Goal: Information Seeking & Learning: Find specific fact

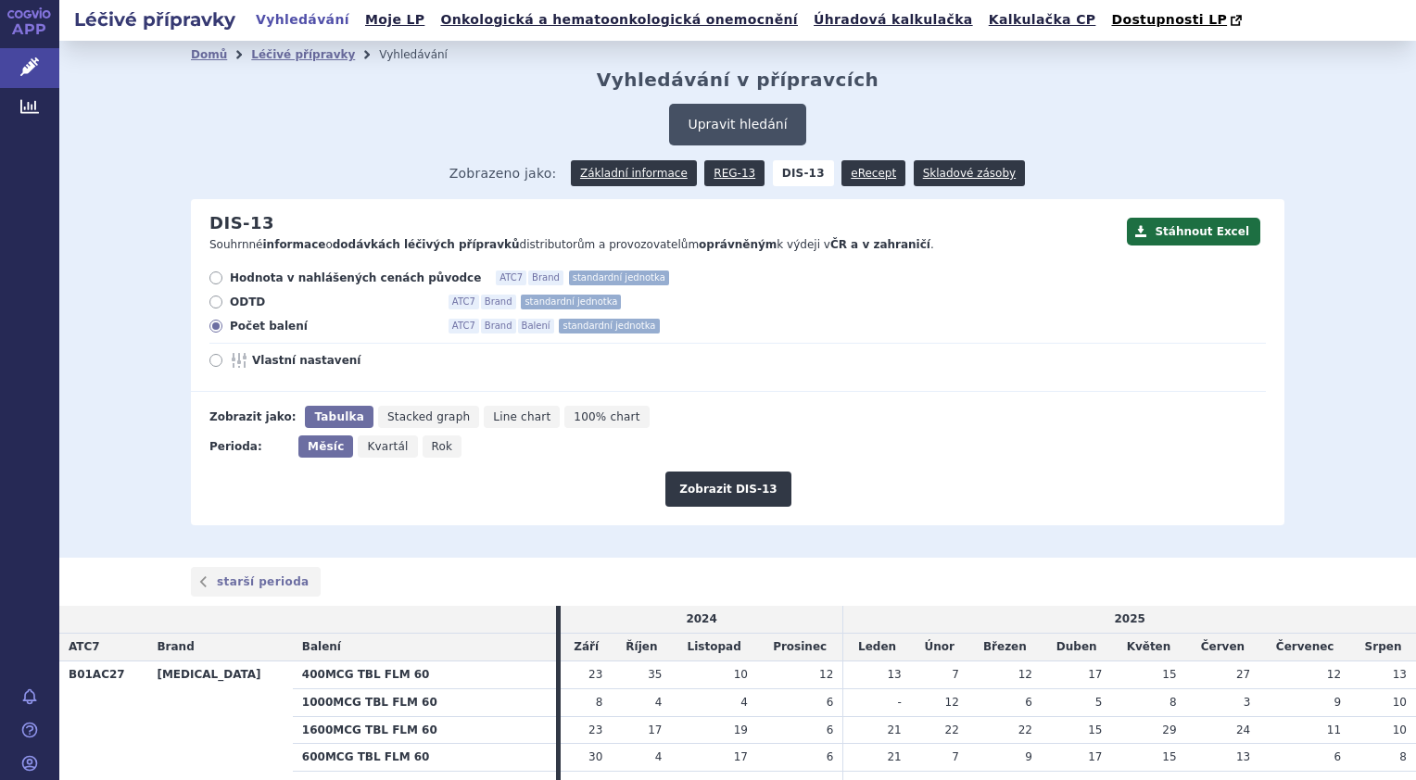
click at [715, 123] on button "Upravit hledání" at bounding box center [737, 125] width 136 height 42
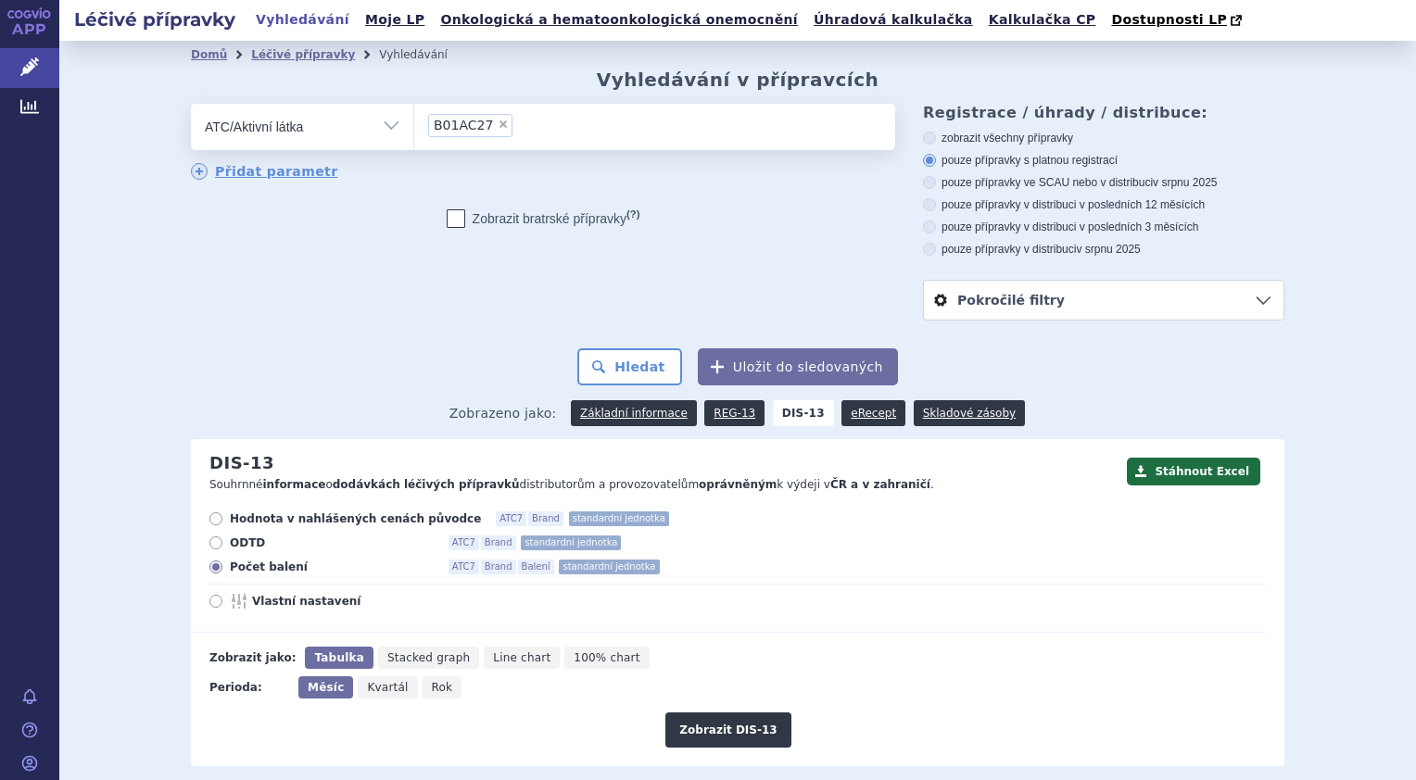
click at [498, 126] on span "×" at bounding box center [503, 124] width 11 height 11
click at [414, 126] on select "B01AC27" at bounding box center [413, 126] width 1 height 46
select select
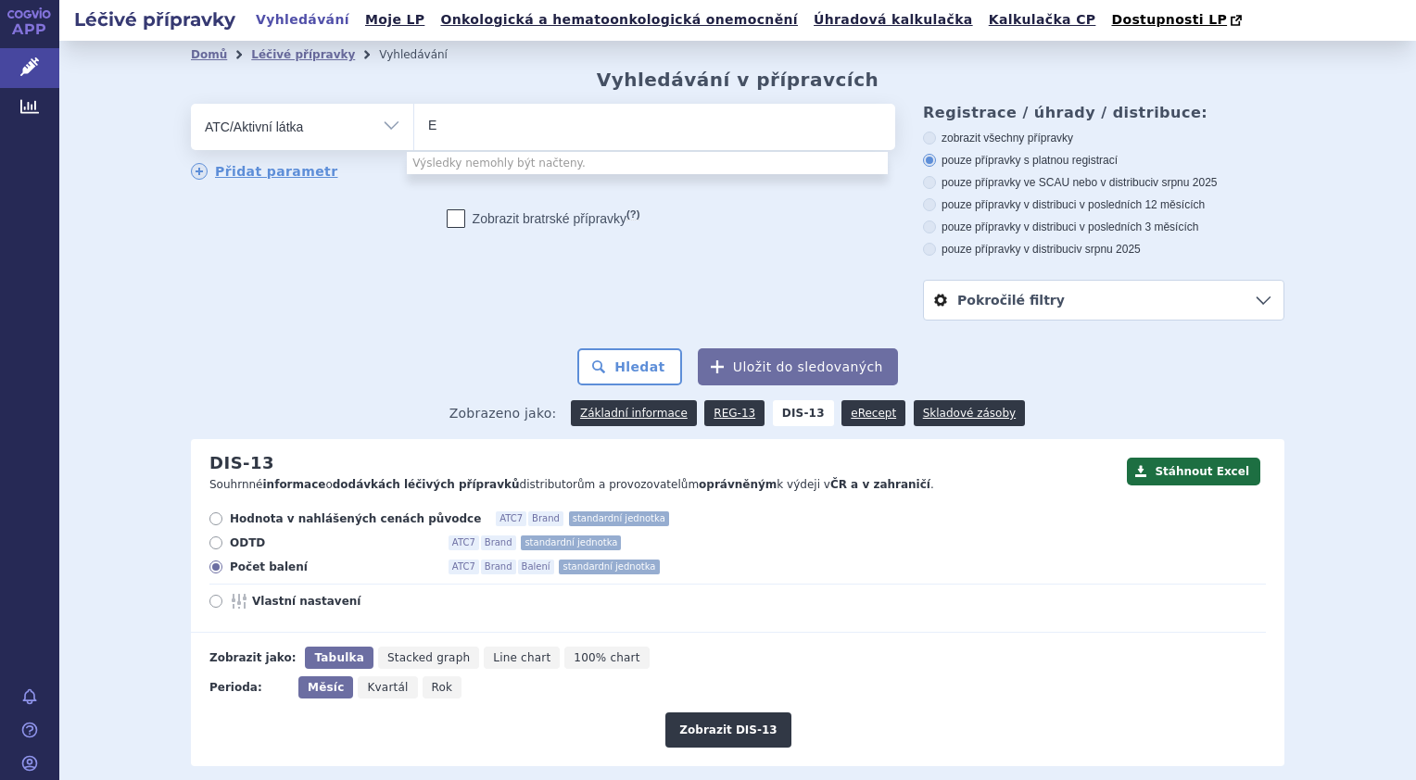
type input "El"
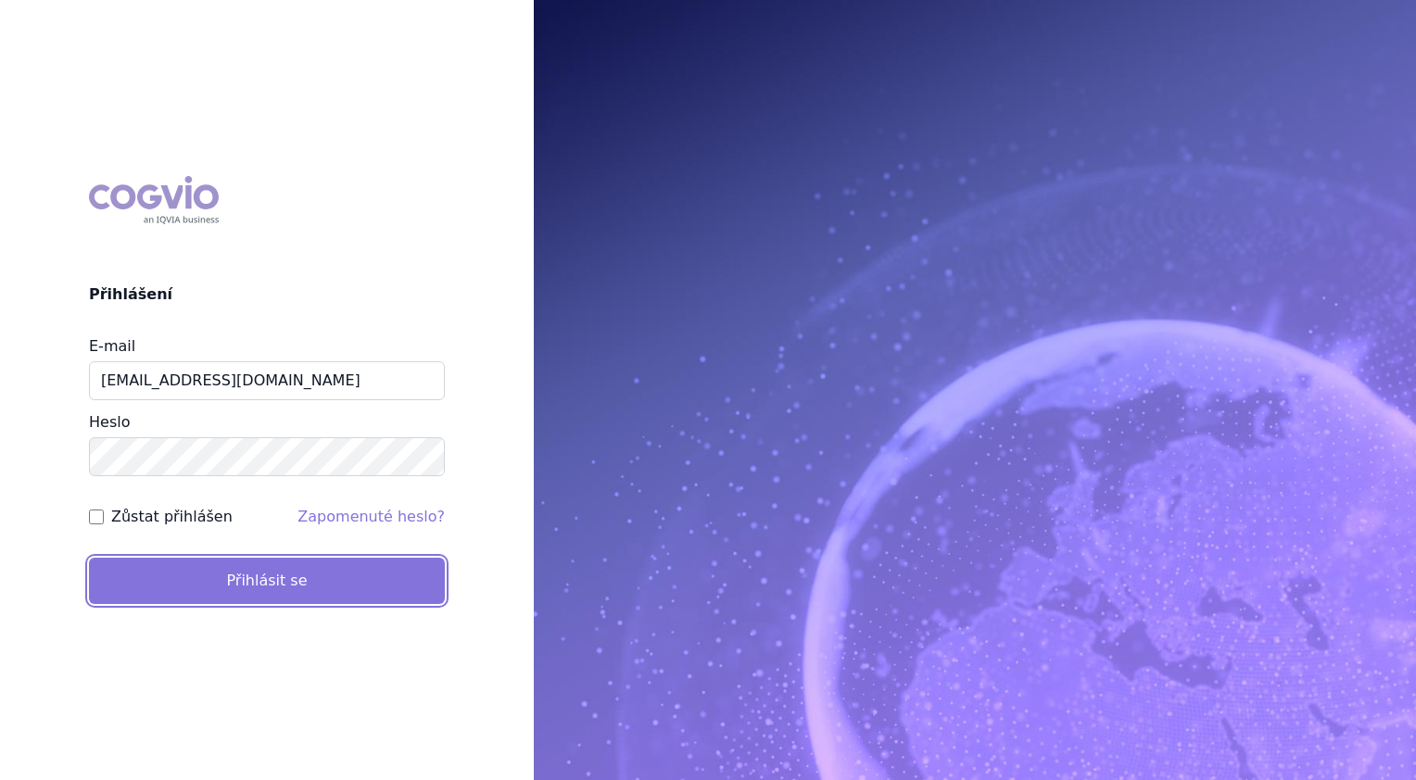
click at [303, 577] on button "Přihlásit se" at bounding box center [267, 581] width 356 height 46
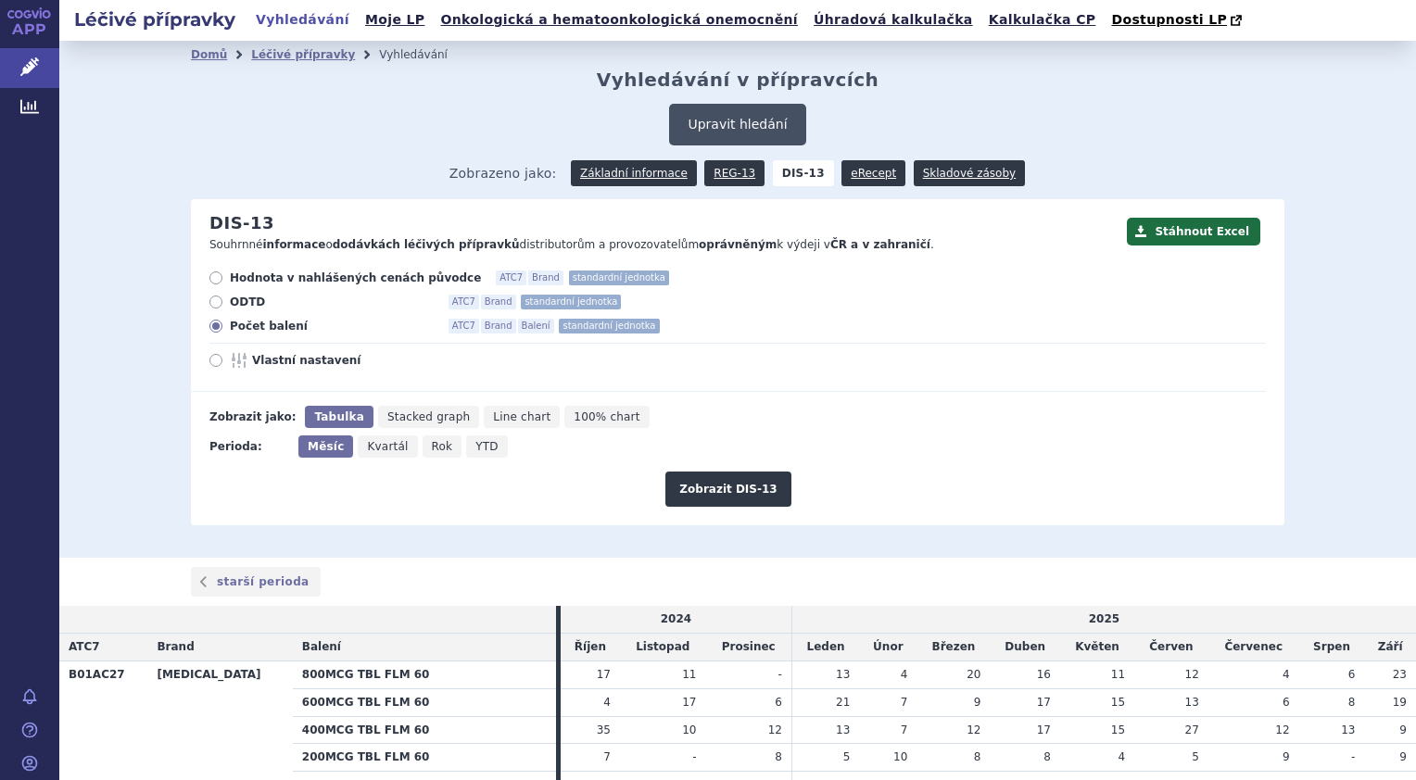
click at [689, 120] on button "Upravit hledání" at bounding box center [737, 125] width 136 height 42
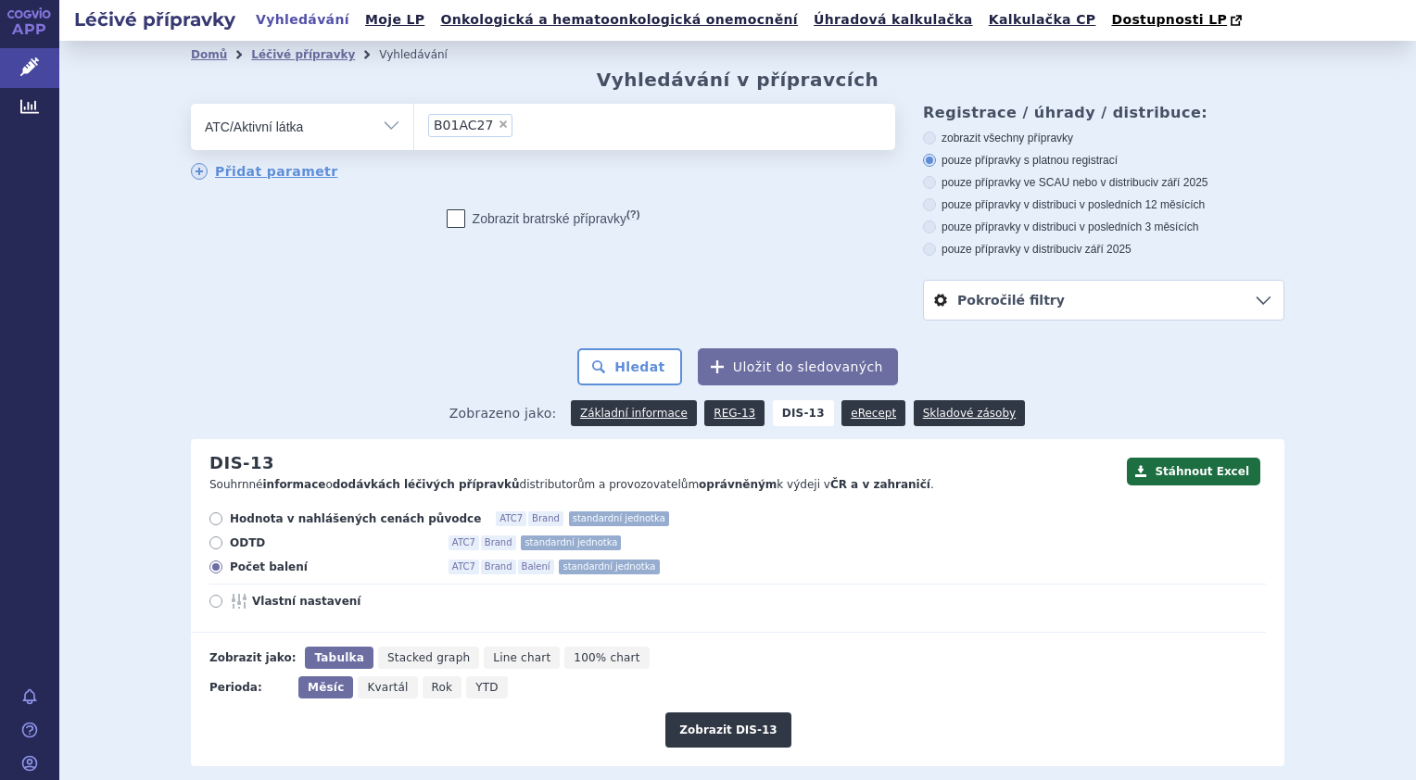
click at [498, 129] on span "×" at bounding box center [503, 124] width 11 height 11
click at [414, 129] on select "B01AC27" at bounding box center [413, 126] width 1 height 46
select select
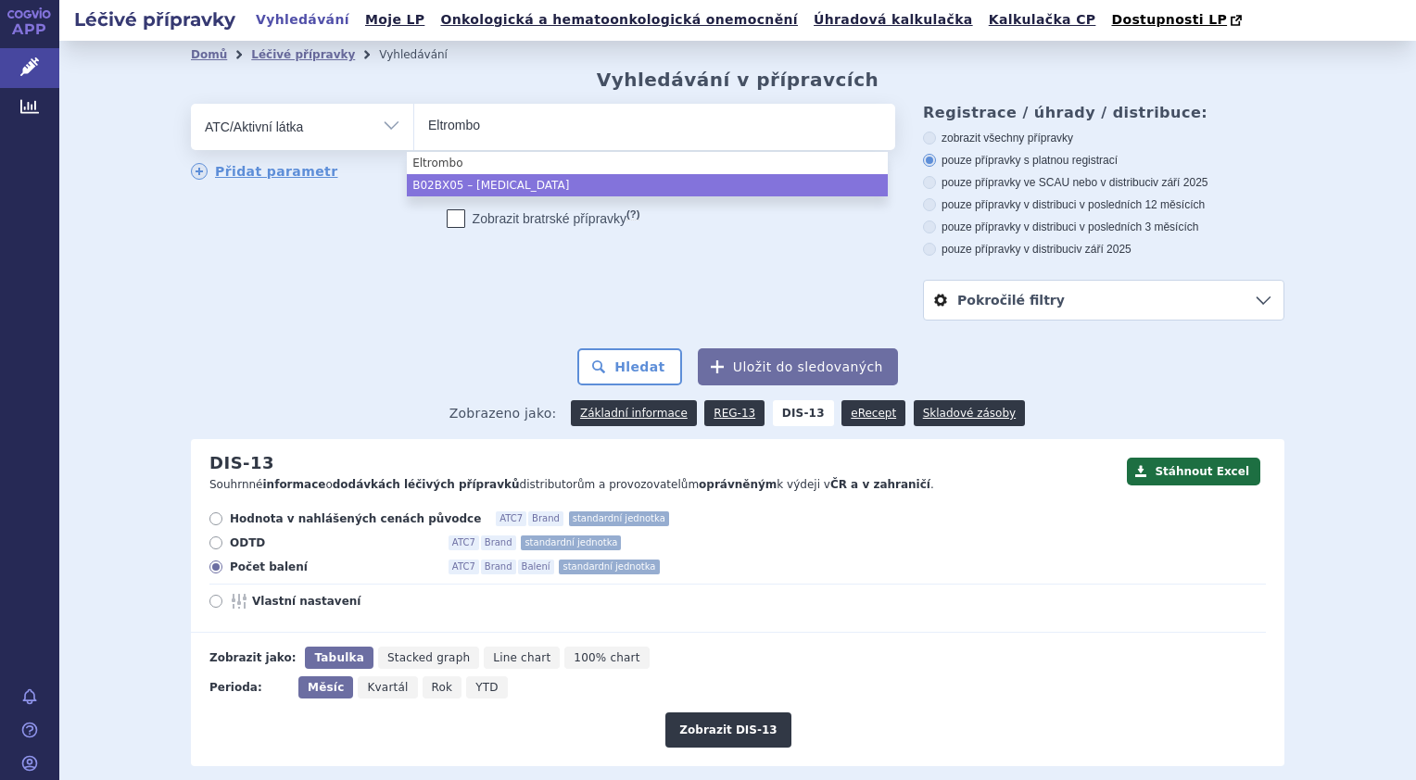
type input "Eltrombo"
select select "B02BX05"
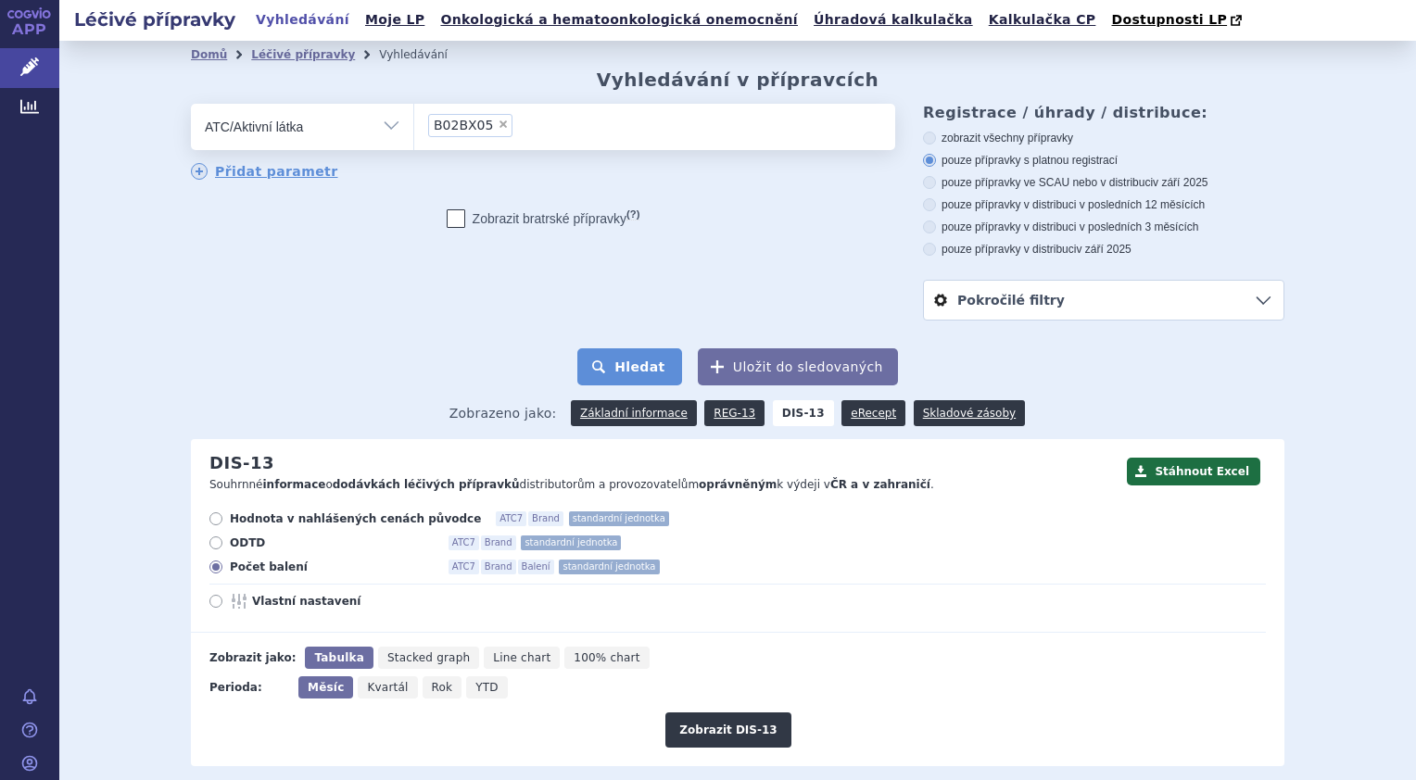
click at [634, 373] on button "Hledat" at bounding box center [629, 366] width 105 height 37
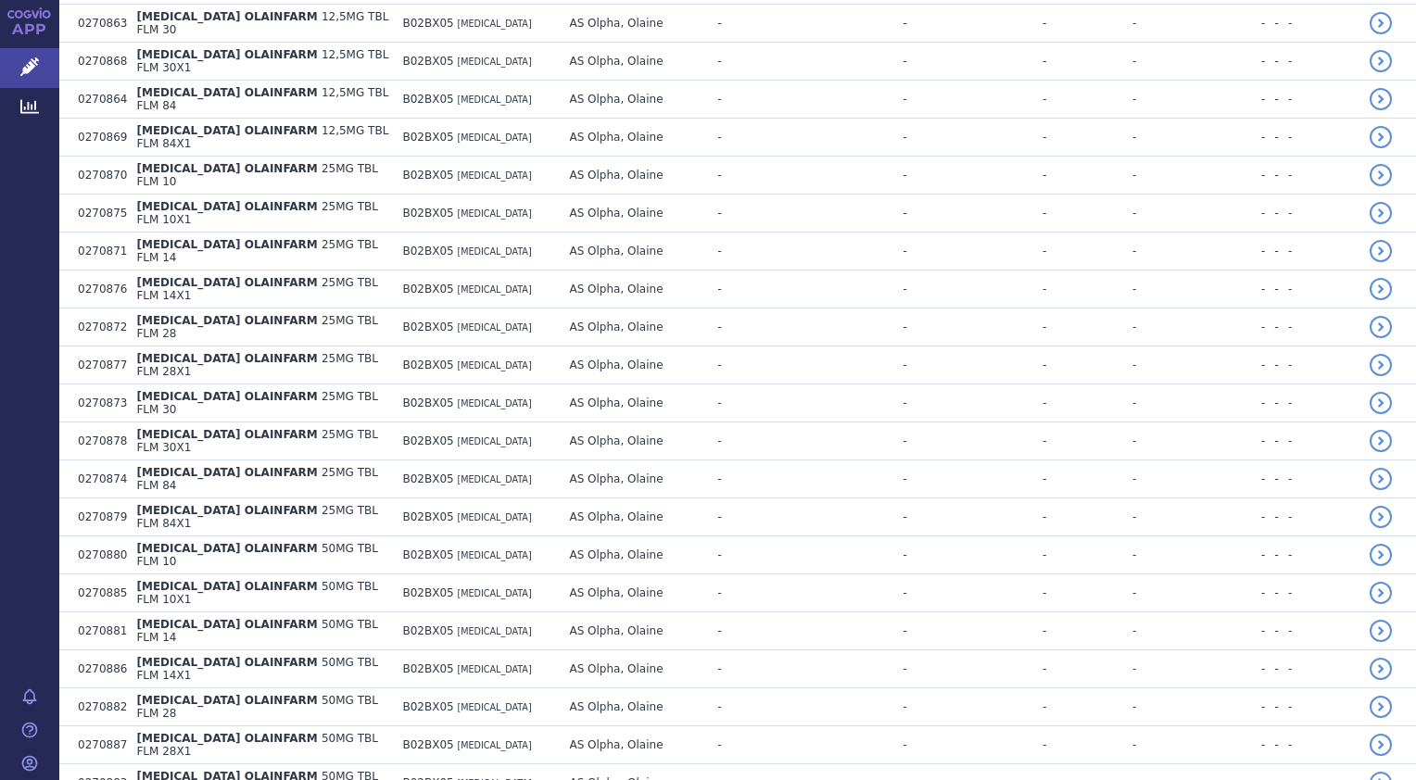
scroll to position [3315, 0]
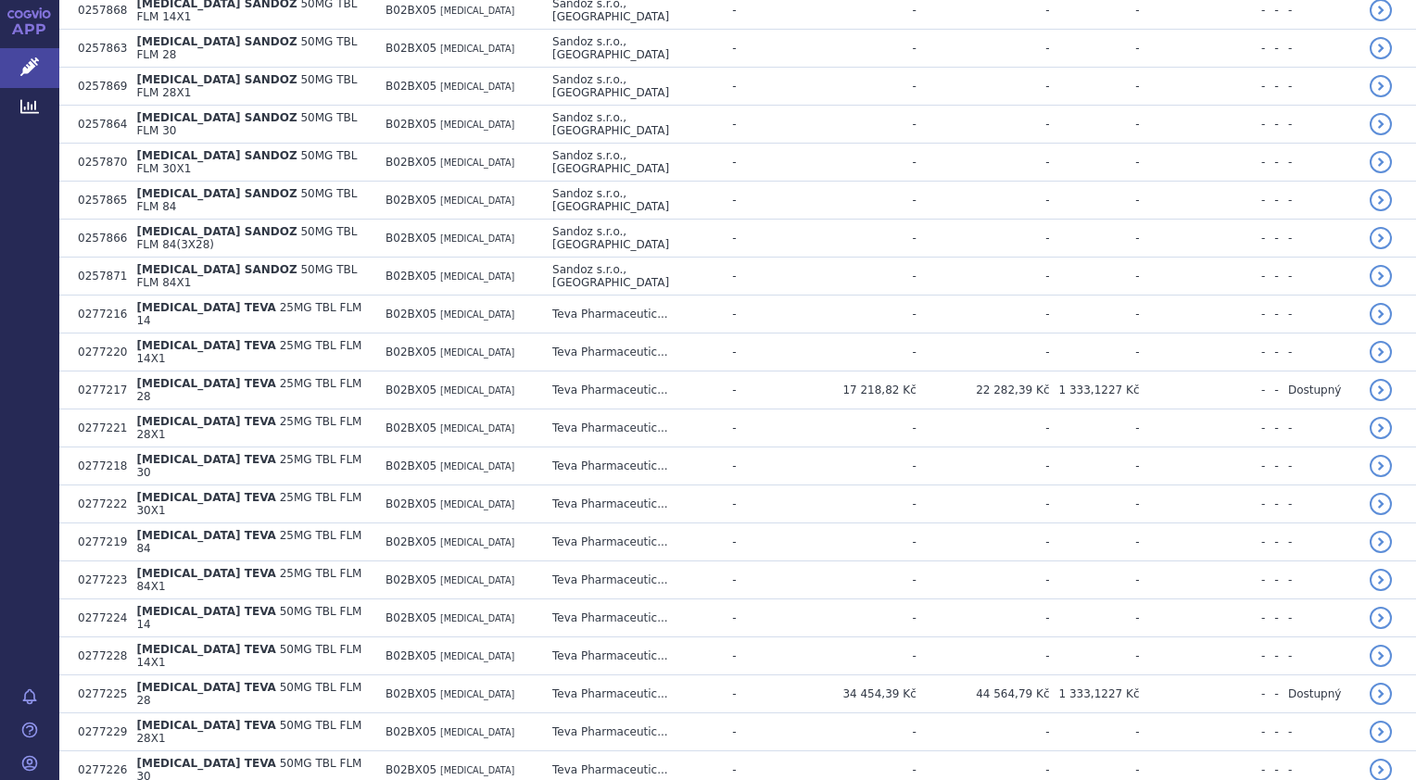
scroll to position [6725, 0]
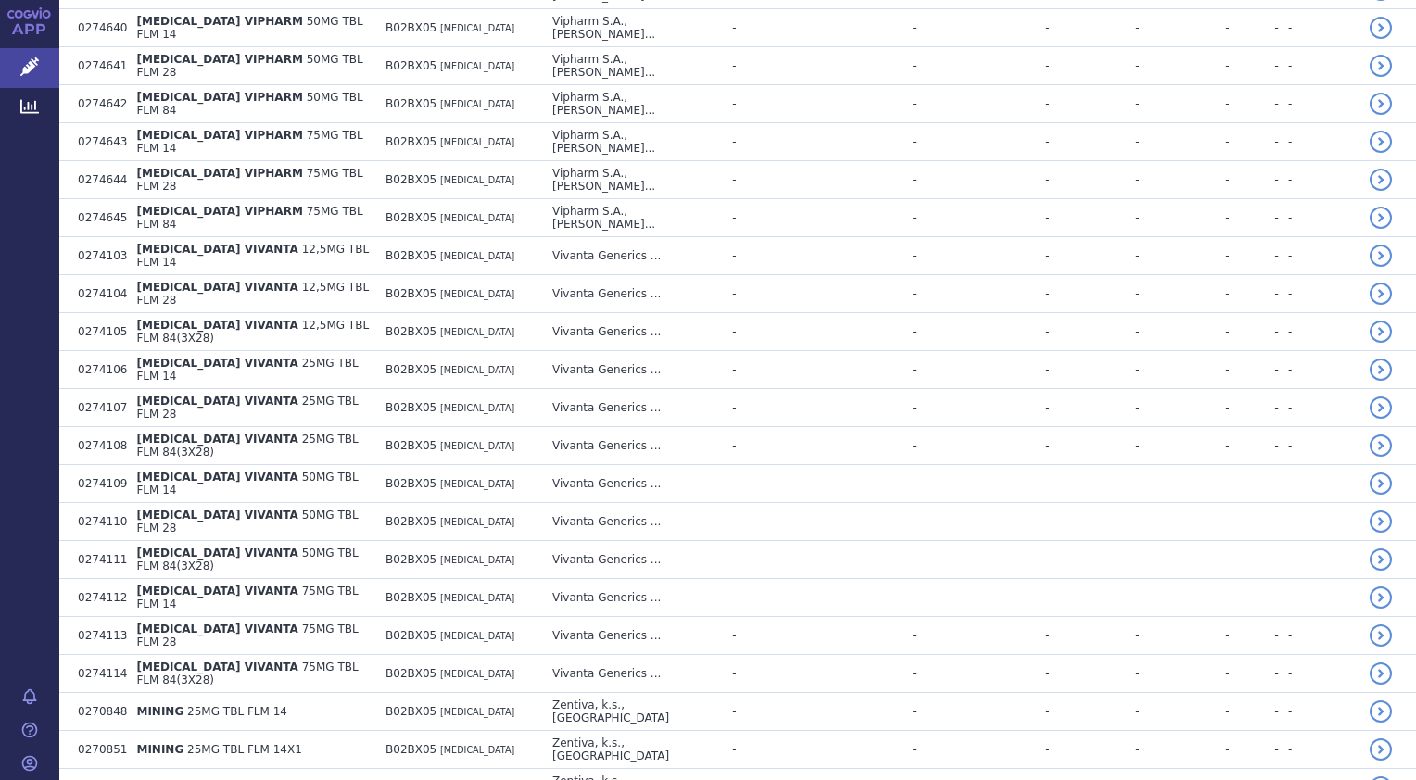
scroll to position [8734, 0]
